Goal: Task Accomplishment & Management: Complete application form

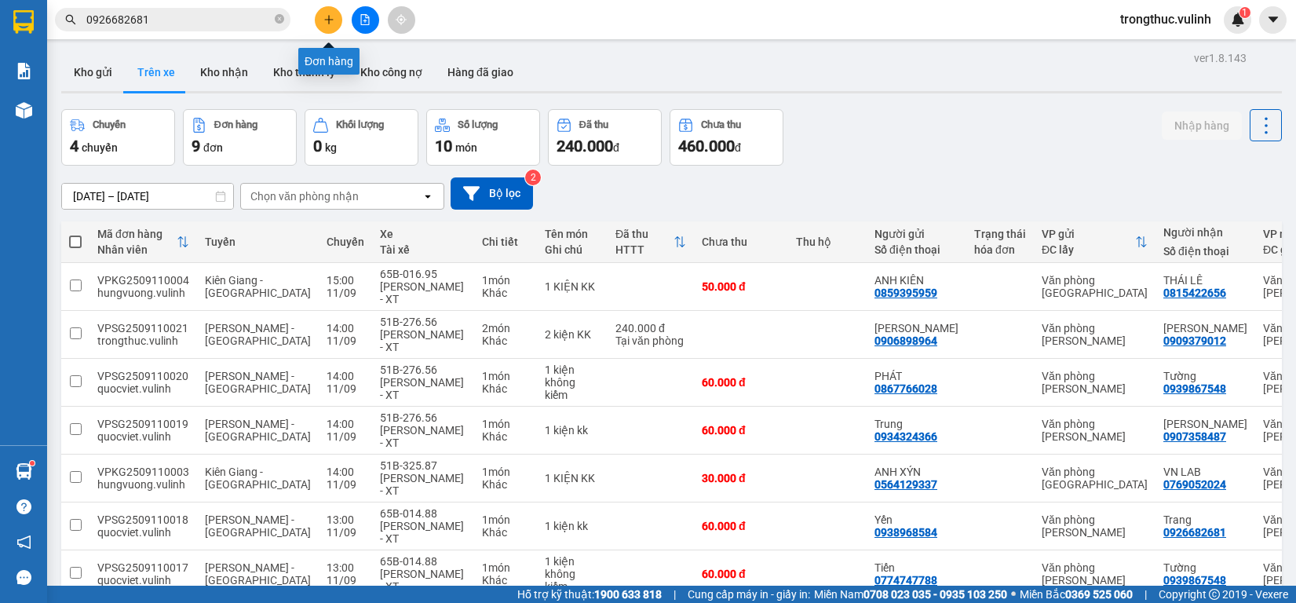
click at [324, 16] on icon "plus" at bounding box center [328, 19] width 11 height 11
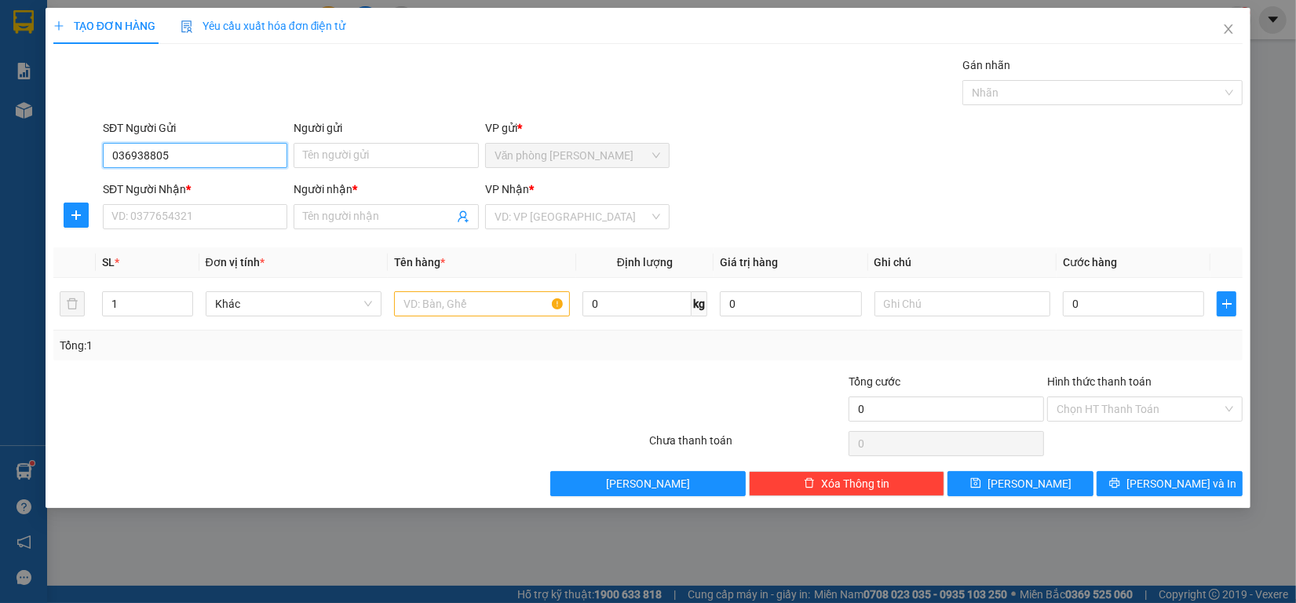
type input "0369388056"
click at [169, 165] on input "0369388056" at bounding box center [195, 155] width 184 height 25
click at [166, 188] on div "0369388056 - Hiếu" at bounding box center [195, 187] width 166 height 17
type input "Hiếu"
type input "0769052024"
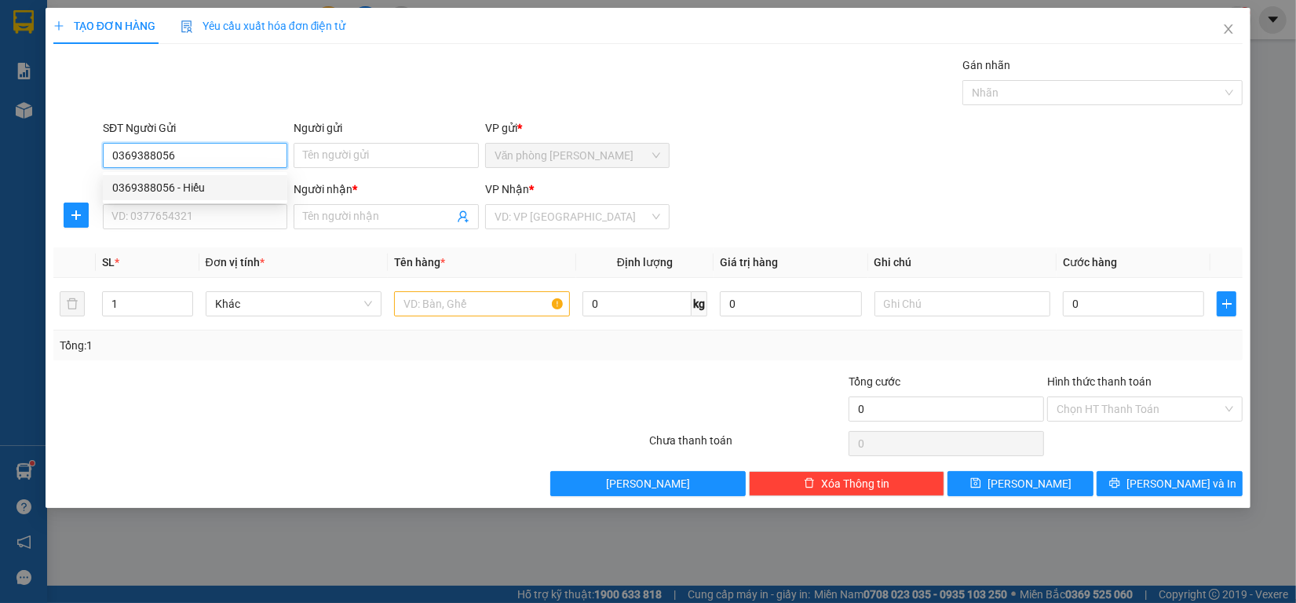
type input "VN LAB"
type input "50.000"
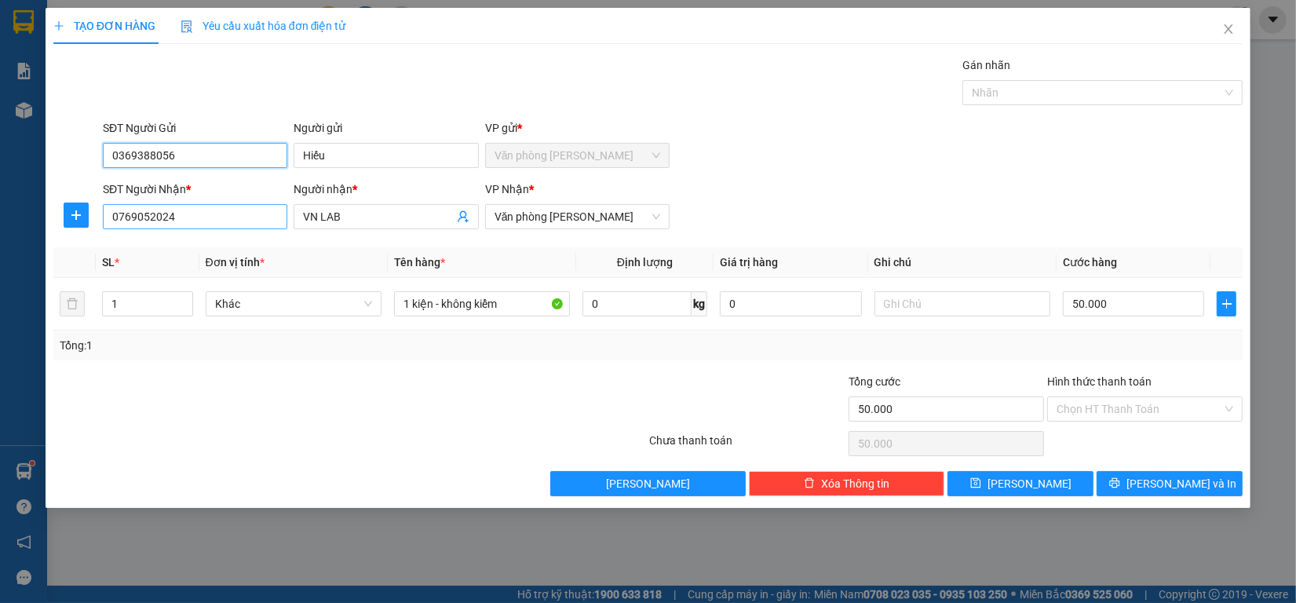
type input "0369388056"
drag, startPoint x: 260, startPoint y: 210, endPoint x: 0, endPoint y: 257, distance: 264.0
click at [0, 253] on div "TẠO ĐƠN HÀNG Yêu cầu xuất hóa đơn điện tử Transit Pickup Surcharge Ids Transit …" at bounding box center [648, 301] width 1296 height 603
click at [1138, 290] on div "50.000" at bounding box center [1134, 303] width 142 height 31
type input "4"
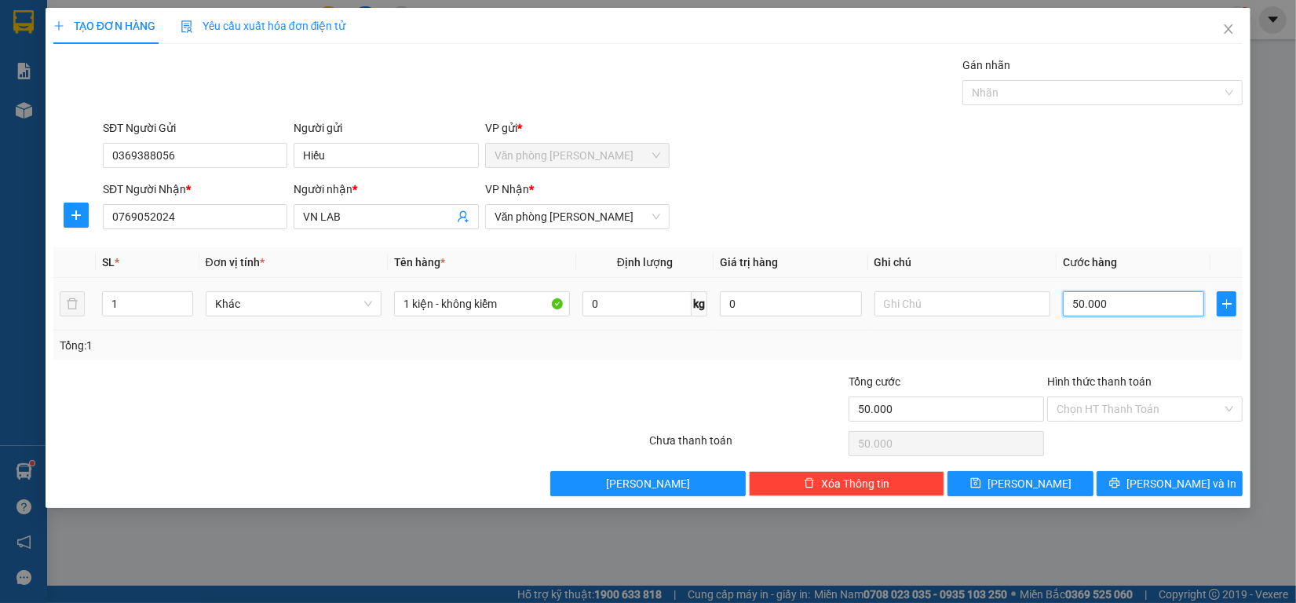
type input "4"
type input "40"
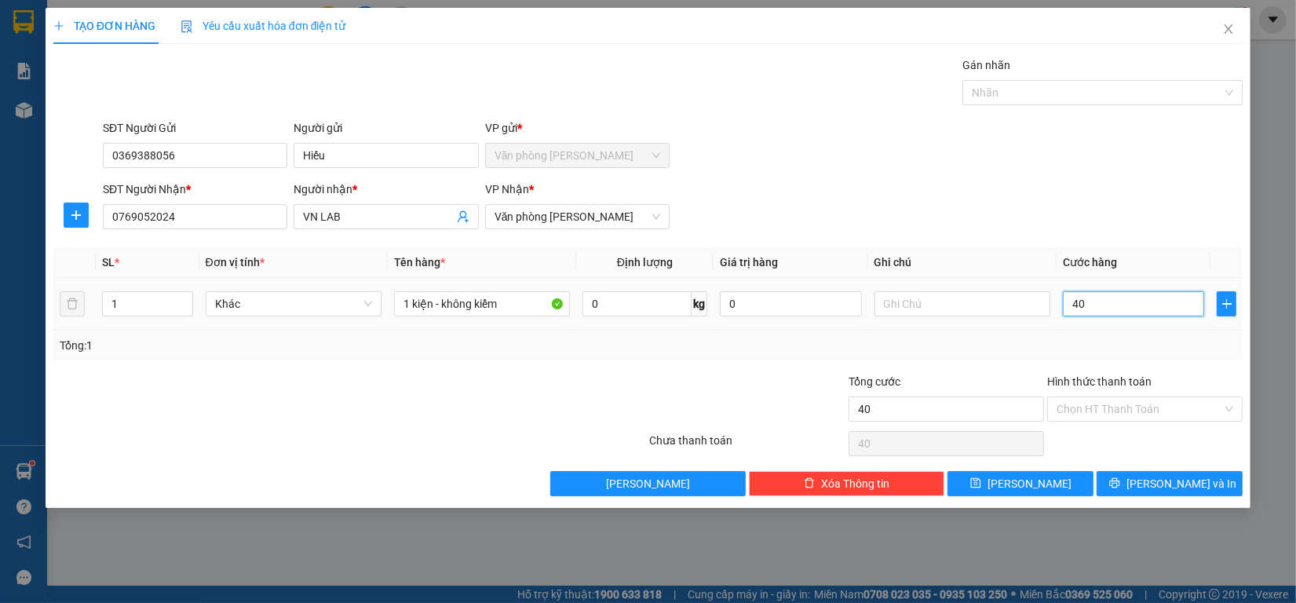
type input "400"
type input "4.000"
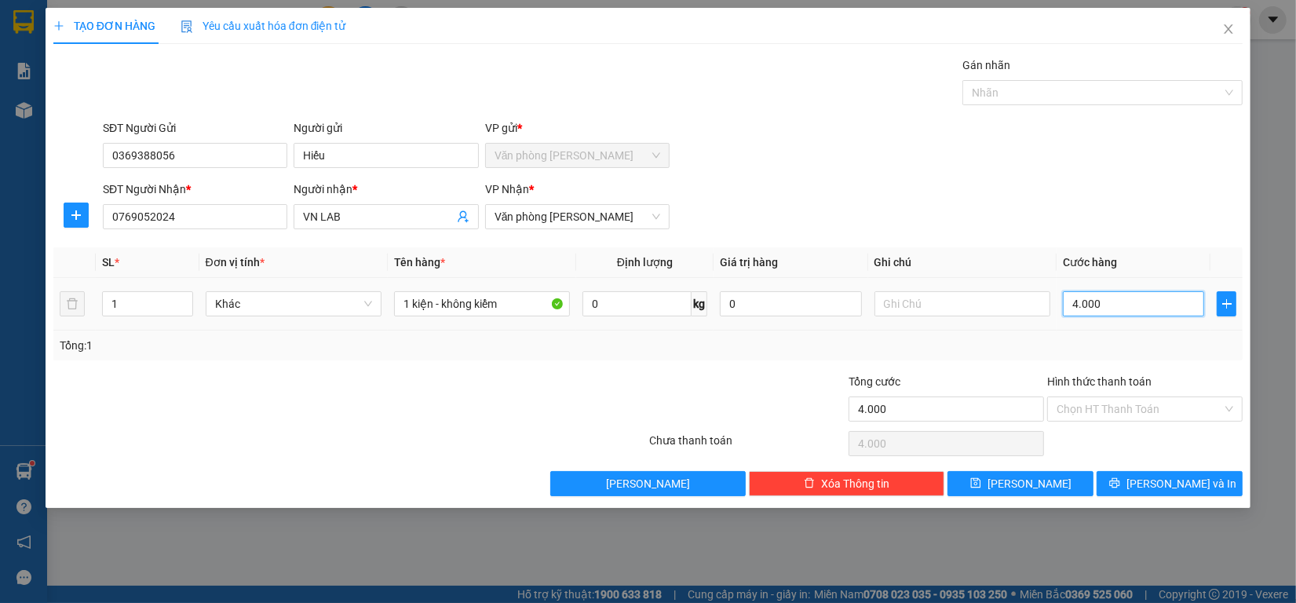
type input "40.000"
click at [1123, 413] on input "Hình thức thanh toán" at bounding box center [1139, 409] width 166 height 24
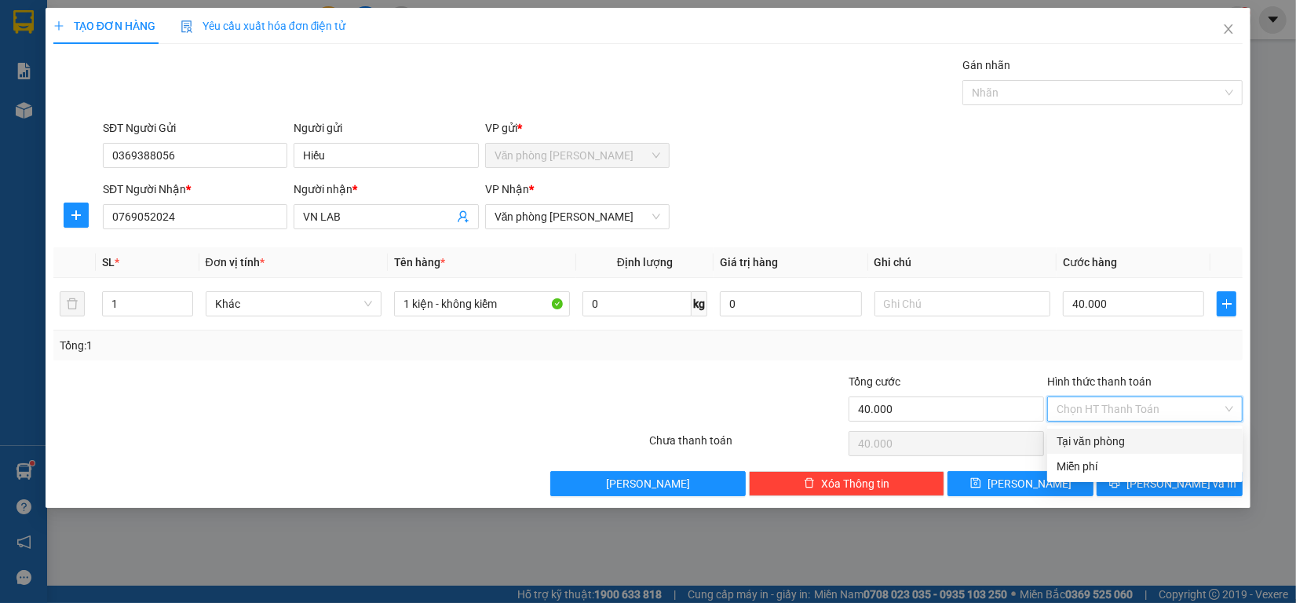
click at [1126, 440] on div "Tại văn phòng" at bounding box center [1144, 440] width 177 height 17
type input "0"
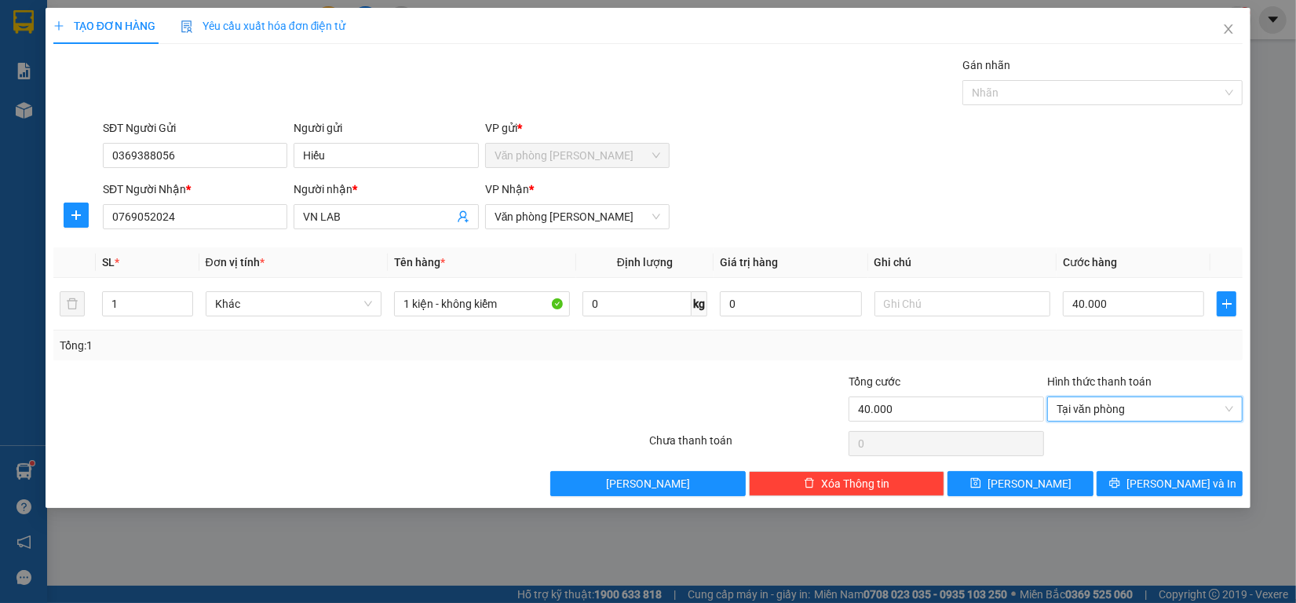
click at [1136, 501] on div "TẠO ĐƠN HÀNG Yêu cầu xuất hóa đơn điện tử Transit Pickup Surcharge Ids Transit …" at bounding box center [648, 258] width 1205 height 500
click at [1120, 485] on icon "printer" at bounding box center [1114, 482] width 11 height 11
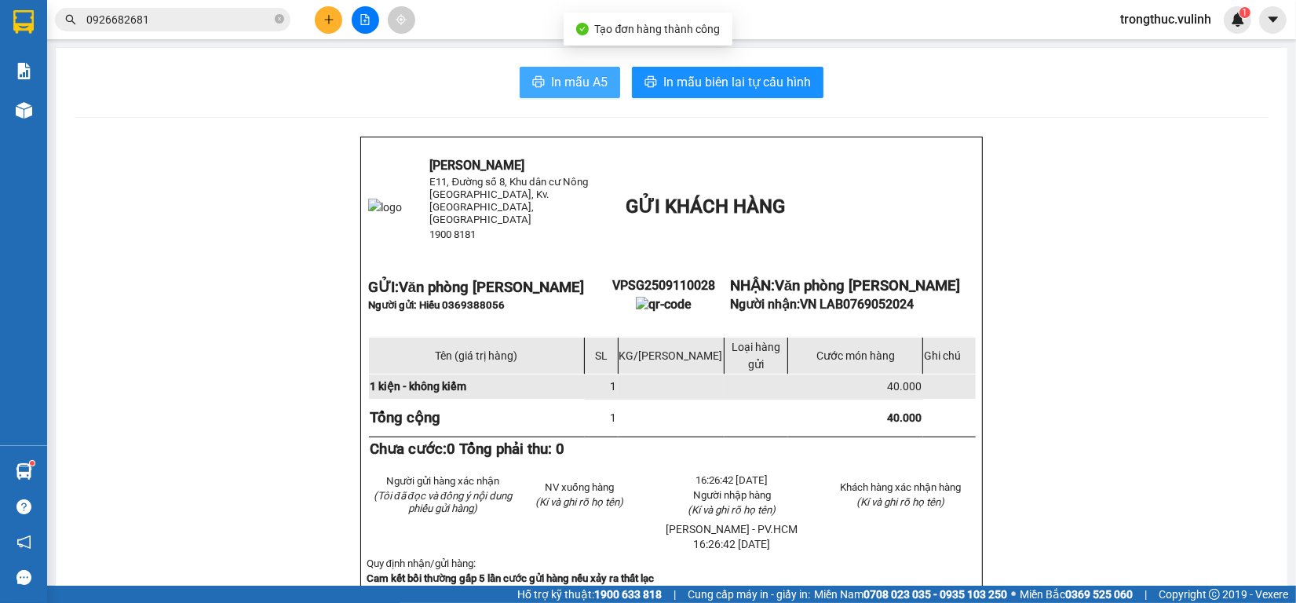
click at [573, 90] on span "In mẫu A5" at bounding box center [579, 82] width 57 height 20
